Goal: Information Seeking & Learning: Learn about a topic

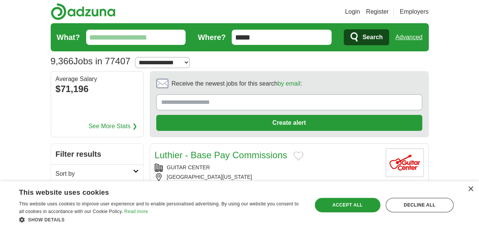
click at [406, 197] on div "Save & Close Accept all Decline all" at bounding box center [384, 205] width 144 height 18
click at [405, 206] on div "Decline all" at bounding box center [420, 205] width 68 height 14
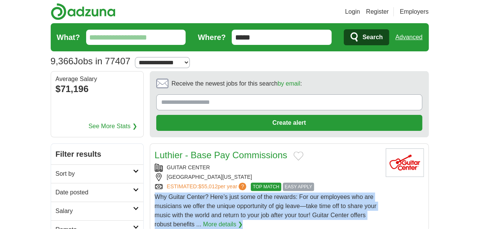
drag, startPoint x: 405, startPoint y: 206, endPoint x: 381, endPoint y: 189, distance: 28.9
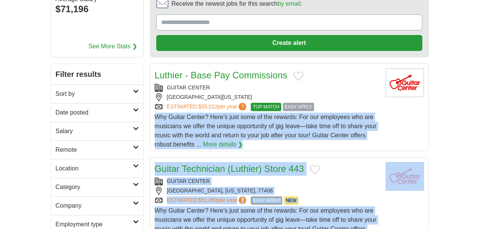
scroll to position [82, 0]
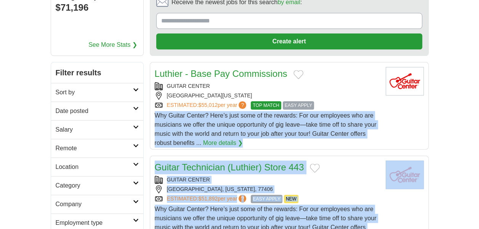
click at [99, 159] on link "Location" at bounding box center [97, 167] width 92 height 19
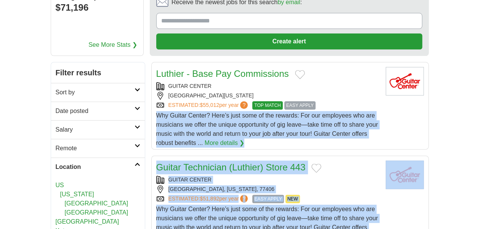
click at [58, 184] on link "US" at bounding box center [60, 185] width 8 height 6
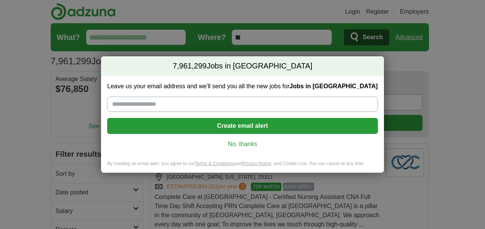
click at [157, 101] on input "Leave us your email address and we'll send you all the new jobs for Jobs in US" at bounding box center [242, 104] width 270 height 15
type input "**********"
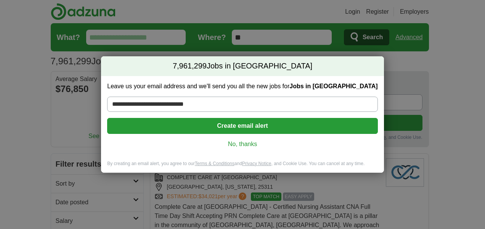
click at [168, 123] on button "Create email alert" at bounding box center [242, 126] width 270 height 16
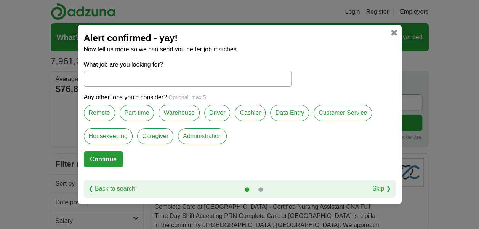
click at [106, 115] on label "Remote" at bounding box center [99, 113] width 31 height 16
click at [340, 115] on label "Customer Service" at bounding box center [343, 113] width 58 height 16
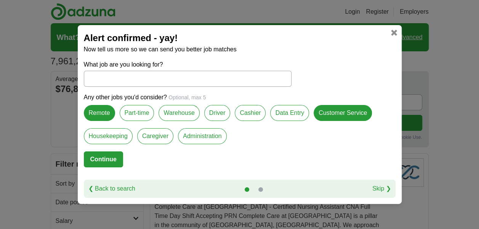
click at [280, 114] on label "Data Entry" at bounding box center [289, 113] width 39 height 16
click at [188, 136] on label "Administration" at bounding box center [202, 136] width 48 height 16
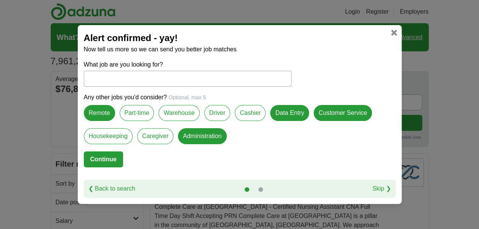
click at [111, 160] on button "Continue" at bounding box center [103, 160] width 39 height 16
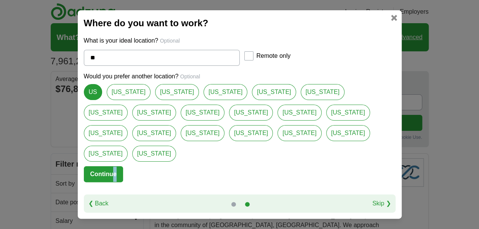
drag, startPoint x: 155, startPoint y: 157, endPoint x: 114, endPoint y: 170, distance: 43.1
click at [114, 170] on form "What is your ideal location? Optional ** Remote only Would you prefer another l…" at bounding box center [240, 115] width 312 height 158
click at [114, 170] on button "Continue" at bounding box center [103, 174] width 39 height 16
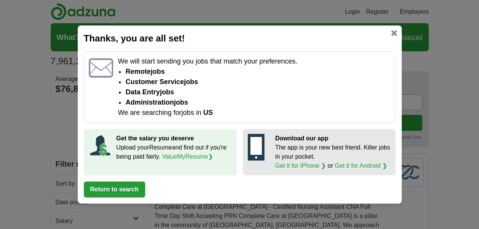
click at [121, 194] on button "Return to search" at bounding box center [114, 190] width 61 height 16
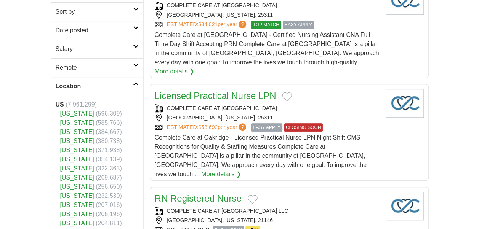
scroll to position [182, 0]
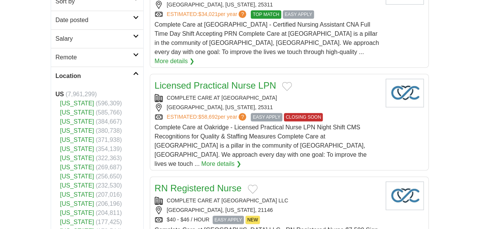
click at [70, 110] on link "[US_STATE]" at bounding box center [77, 112] width 34 height 6
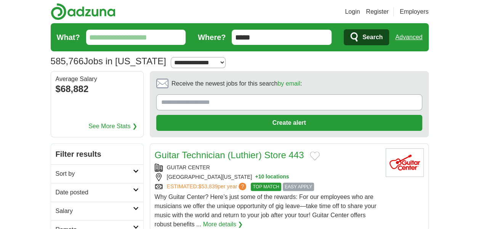
click at [171, 61] on select "**********" at bounding box center [198, 62] width 54 height 11
click at [79, 170] on h2 "Sort by" at bounding box center [94, 174] width 77 height 9
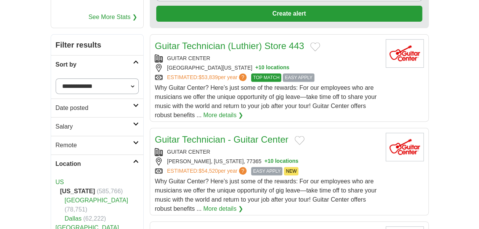
scroll to position [111, 0]
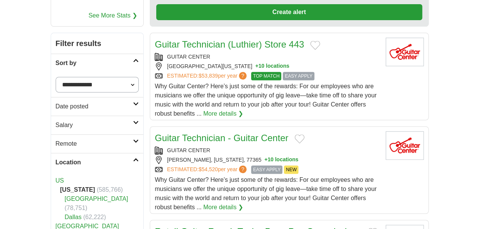
click at [88, 143] on h2 "Remote" at bounding box center [95, 143] width 78 height 9
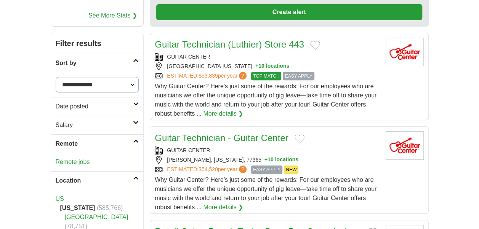
click at [64, 163] on link "Remote jobs" at bounding box center [73, 162] width 34 height 6
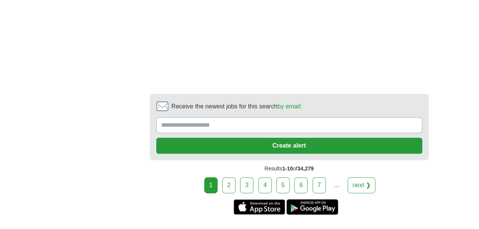
scroll to position [1506, 0]
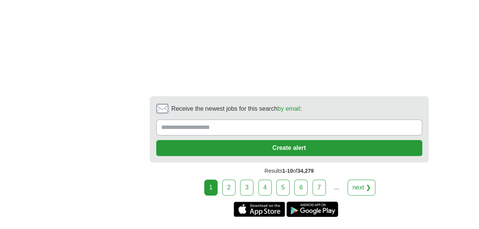
click at [231, 180] on link "2" at bounding box center [228, 188] width 13 height 16
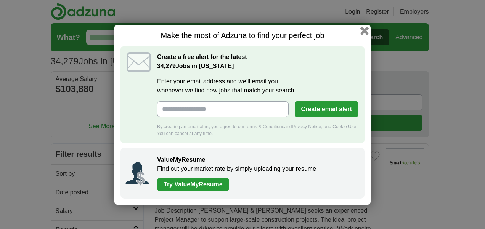
click at [366, 29] on button "button" at bounding box center [364, 30] width 8 height 8
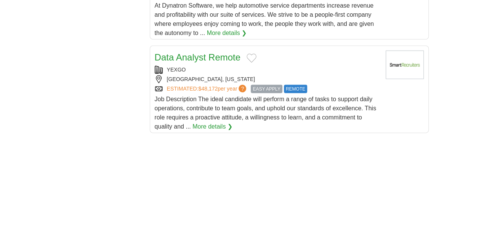
scroll to position [1020, 0]
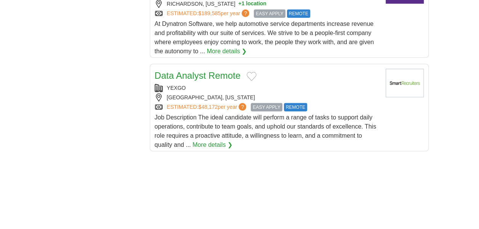
click at [220, 72] on link "Data Analyst Remote" at bounding box center [198, 75] width 86 height 10
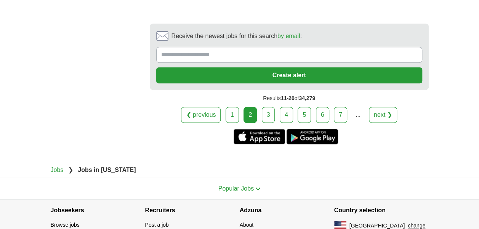
scroll to position [1668, 0]
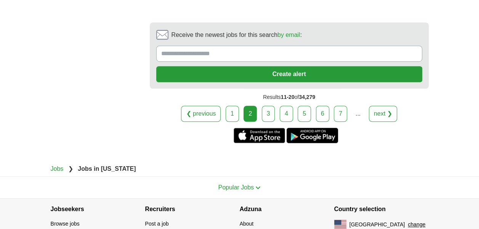
click at [267, 110] on link "3" at bounding box center [268, 114] width 13 height 16
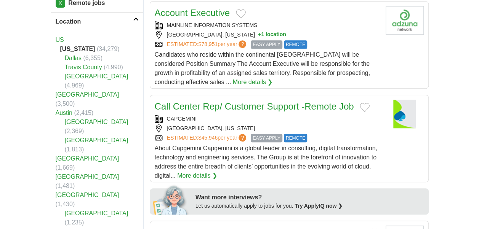
scroll to position [256, 0]
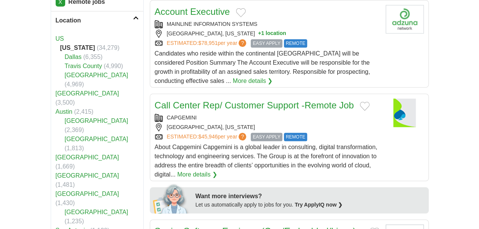
click at [233, 100] on link "Call Center Rep/ Customer Support -Remote Job" at bounding box center [254, 105] width 199 height 10
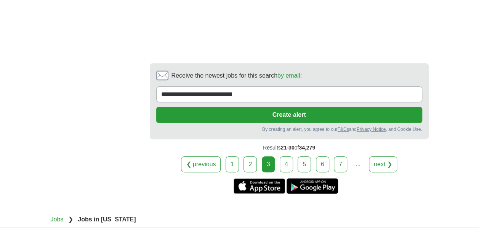
scroll to position [1587, 0]
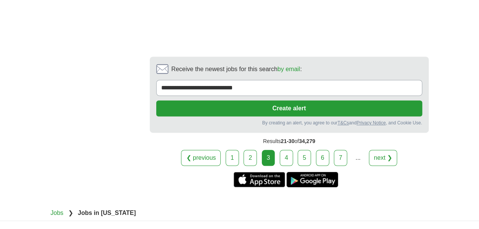
click at [289, 150] on link "4" at bounding box center [286, 158] width 13 height 16
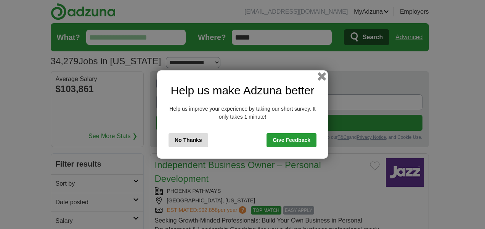
click at [321, 77] on button "button" at bounding box center [321, 76] width 8 height 8
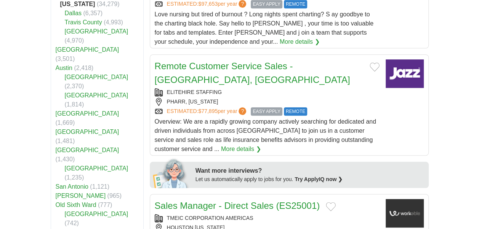
scroll to position [299, 0]
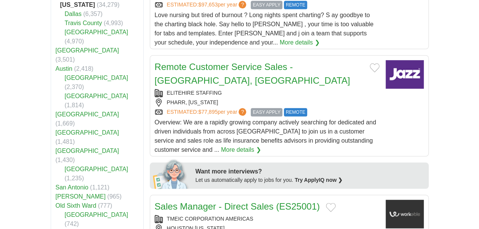
click at [250, 66] on link "Remote Customer Service Sales - [GEOGRAPHIC_DATA], [GEOGRAPHIC_DATA]" at bounding box center [252, 74] width 195 height 24
